Goal: Navigation & Orientation: Find specific page/section

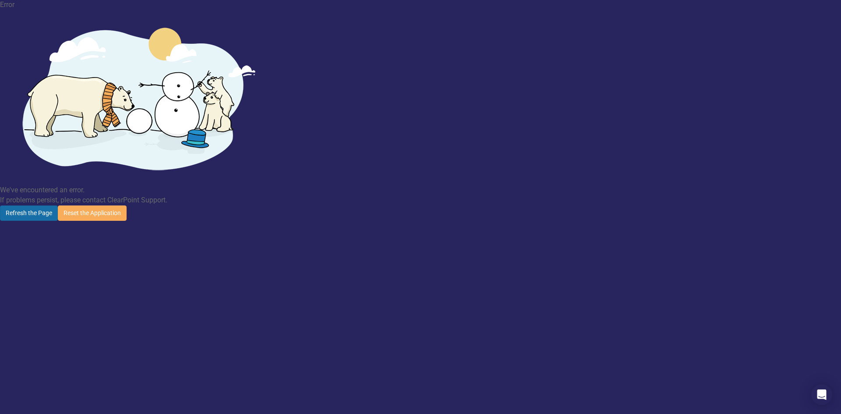
click at [58, 205] on button "Refresh the Page" at bounding box center [29, 212] width 58 height 15
